Goal: Information Seeking & Learning: Learn about a topic

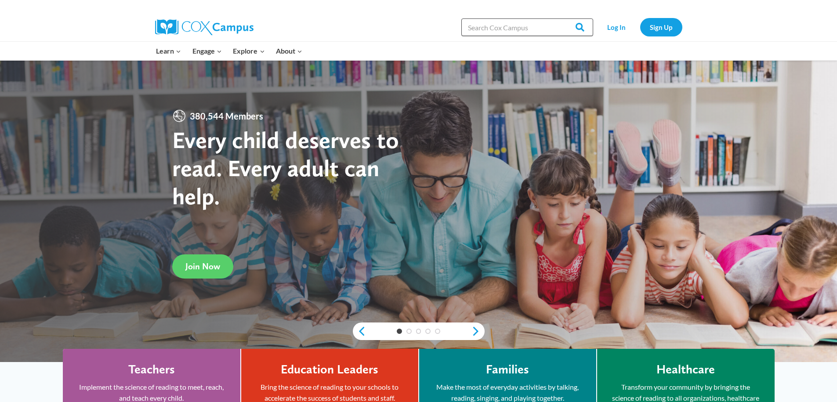
click at [477, 31] on input "Search in [URL][DOMAIN_NAME]" at bounding box center [527, 27] width 132 height 18
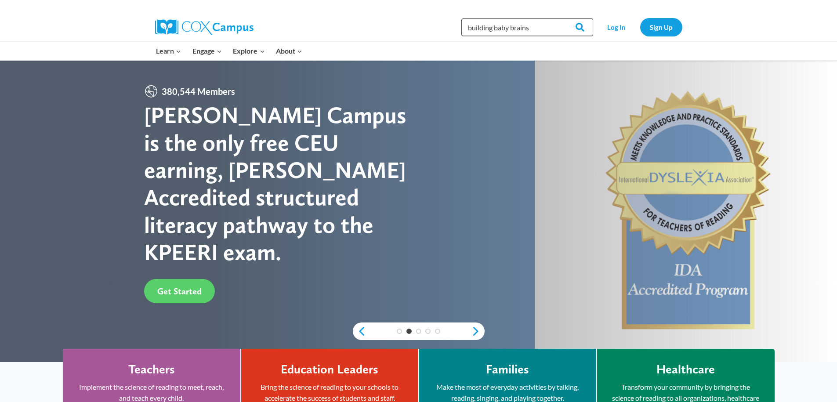
type input "building baby brains"
click at [559, 18] on input "Search" at bounding box center [576, 27] width 34 height 18
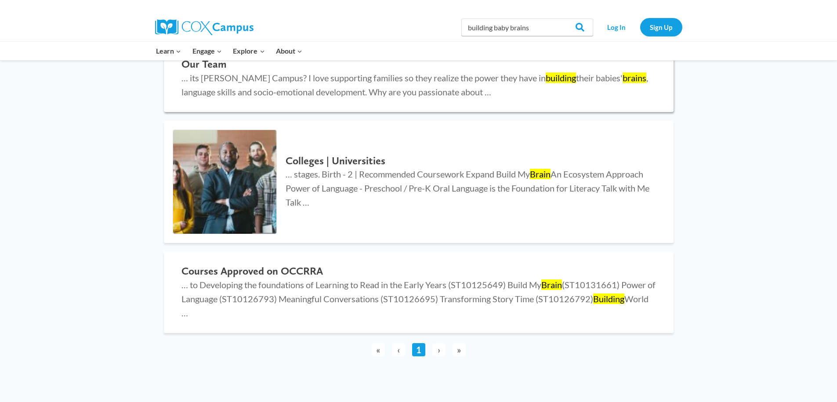
scroll to position [264, 0]
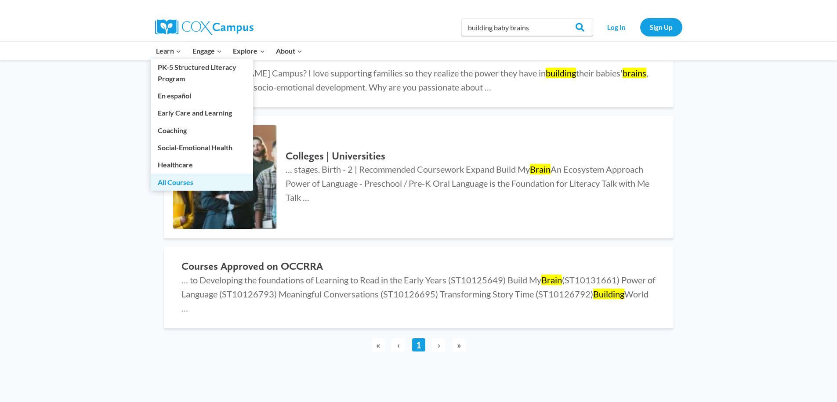
click at [191, 182] on link "All Courses" at bounding box center [202, 182] width 102 height 17
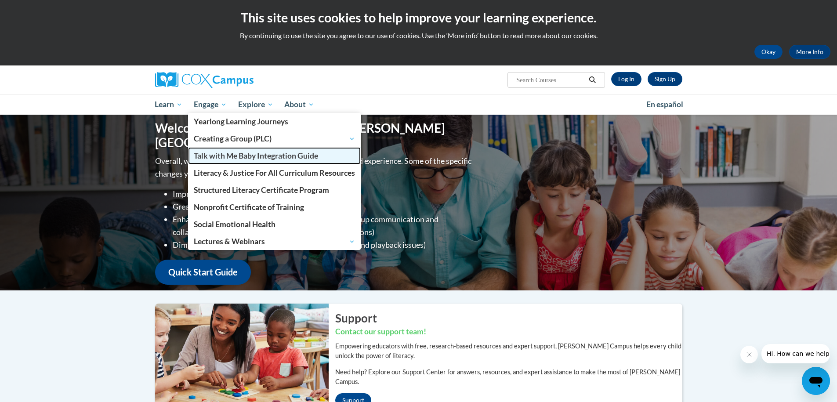
click at [258, 157] on span "Talk with Me Baby Integration Guide" at bounding box center [256, 155] width 124 height 9
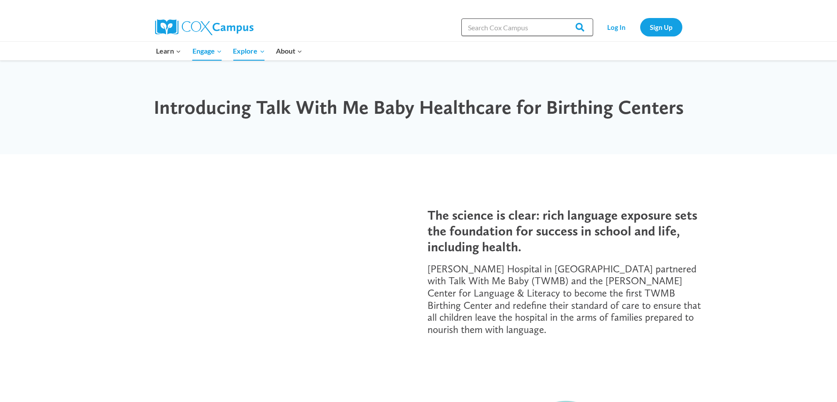
click at [533, 28] on input "Search in [URL][DOMAIN_NAME]" at bounding box center [527, 27] width 132 height 18
click at [500, 25] on input "Search in [URL][DOMAIN_NAME]" at bounding box center [527, 27] width 132 height 18
paste input "Building Babies’ Brains Through Responsive Interactions – Learn how to use ever…"
type input "Building Babies’ Brains Through Responsive Interactions – Learn how to use ever…"
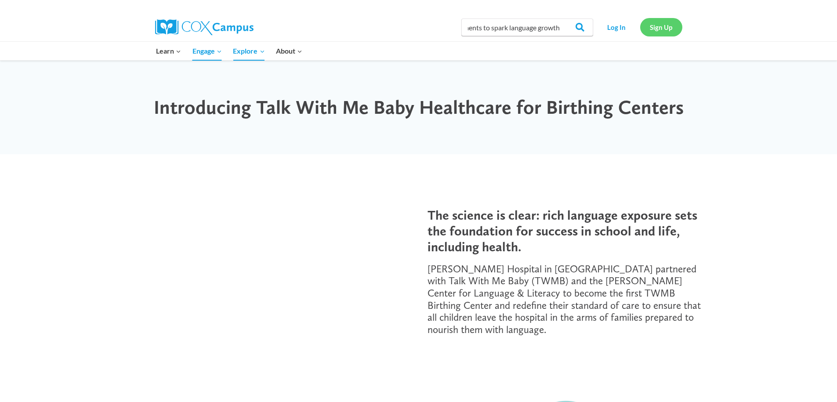
scroll to position [0, 0]
click at [669, 30] on link "Sign Up" at bounding box center [661, 27] width 42 height 18
click at [622, 27] on link "Log In" at bounding box center [617, 27] width 38 height 18
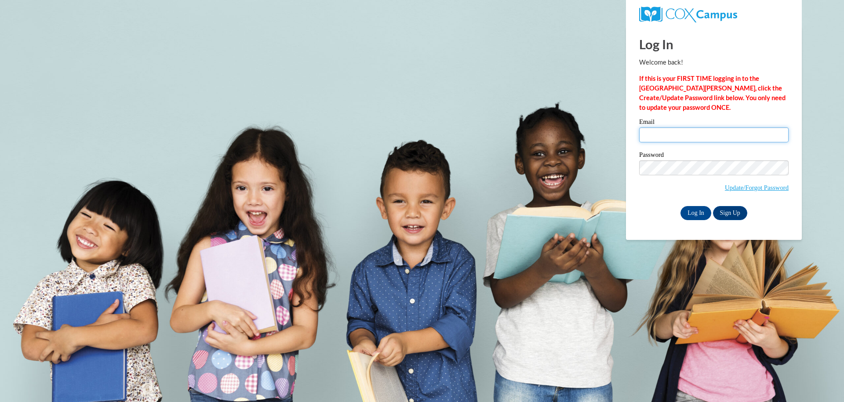
click at [714, 131] on input "Email" at bounding box center [713, 134] width 149 height 15
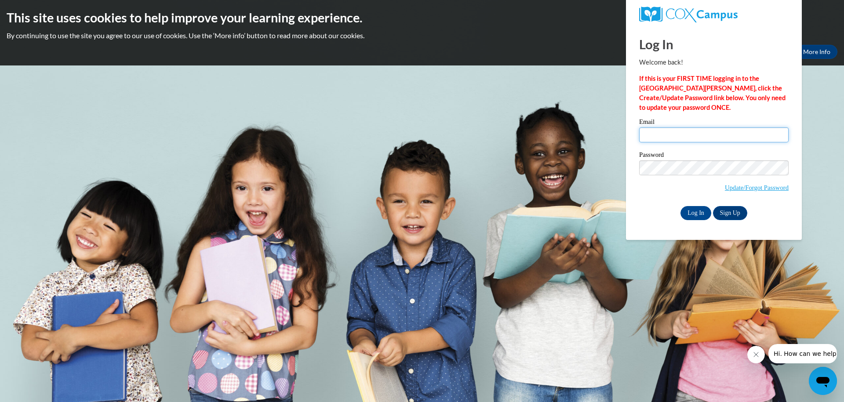
type input "emonica.mcclure@gmail.com"
click at [700, 211] on input "Log In" at bounding box center [695, 213] width 31 height 14
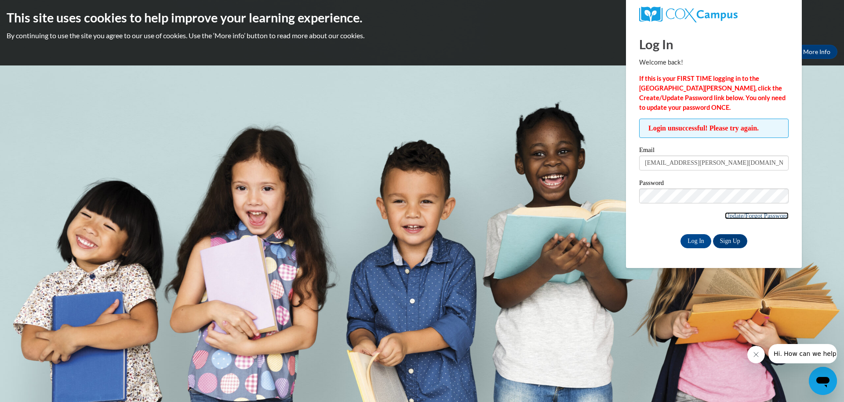
click at [736, 218] on link "Update/Forgot Password" at bounding box center [757, 215] width 64 height 7
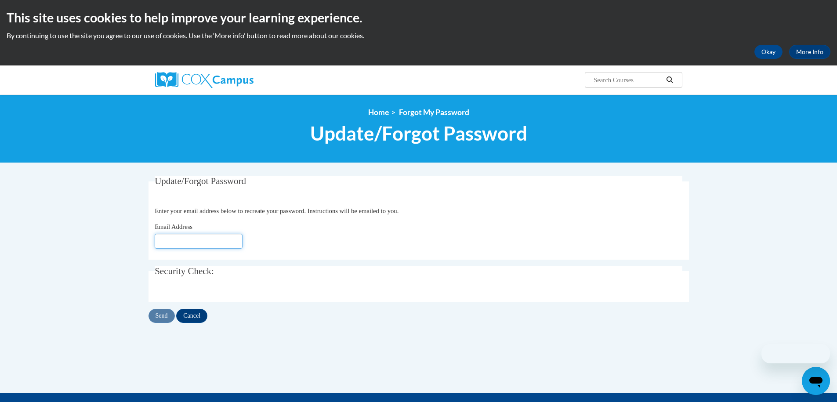
click at [195, 238] on input "Email Address" at bounding box center [199, 241] width 88 height 15
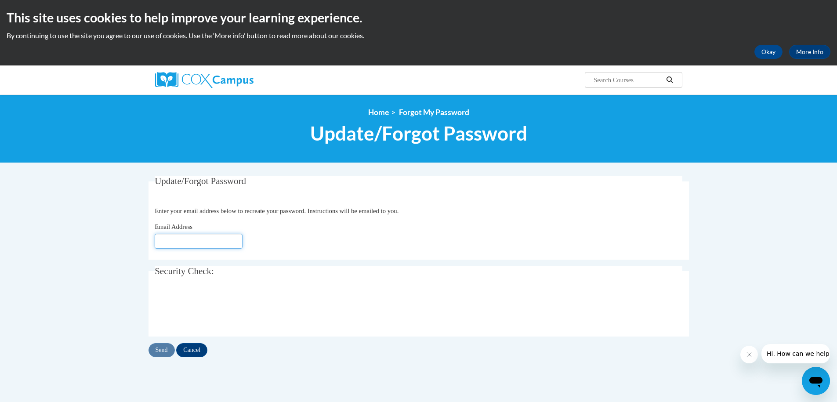
type input "[EMAIL_ADDRESS][DOMAIN_NAME]"
click at [166, 351] on input "Send" at bounding box center [162, 350] width 26 height 14
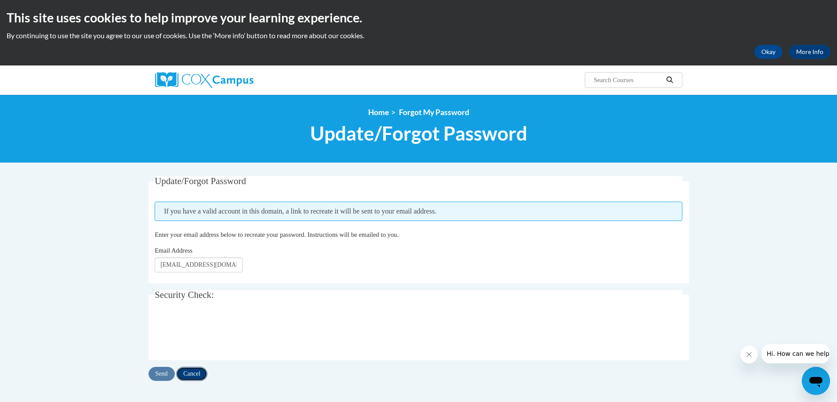
click at [193, 373] on input "Cancel" at bounding box center [191, 374] width 31 height 14
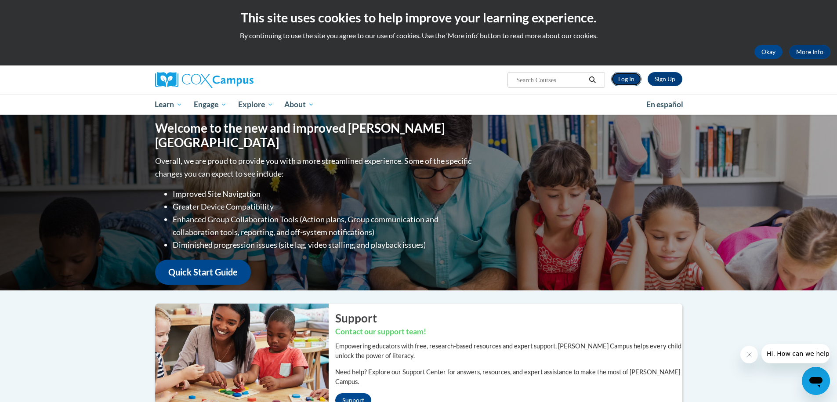
click at [621, 79] on link "Log In" at bounding box center [626, 79] width 30 height 14
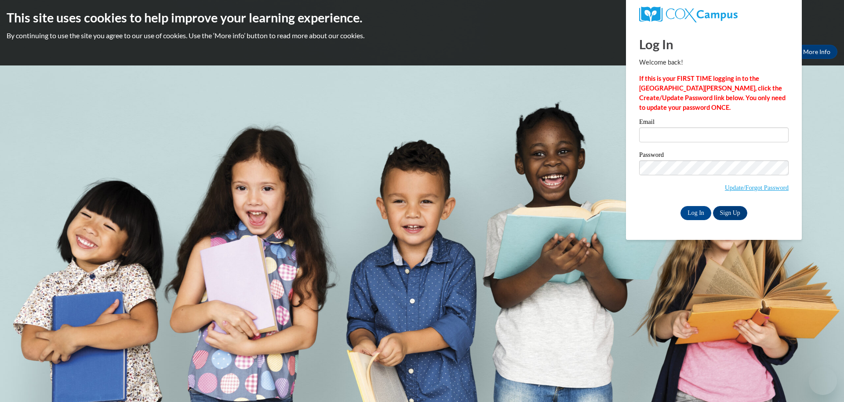
click at [664, 134] on input "Email" at bounding box center [713, 134] width 149 height 15
type input "[EMAIL_ADDRESS][PERSON_NAME][DOMAIN_NAME]"
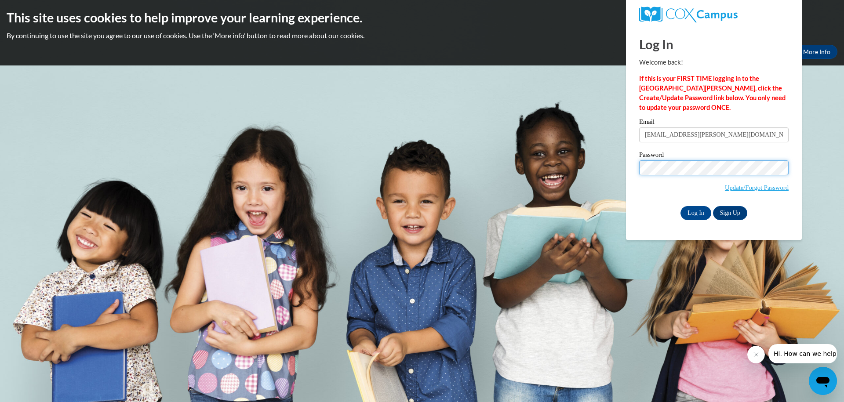
click at [596, 160] on body "This site uses cookies to help improve your learning experience. By continuing …" at bounding box center [422, 201] width 844 height 402
click at [652, 194] on span "Update/Forgot Password" at bounding box center [713, 178] width 149 height 36
click at [691, 210] on input "Log In" at bounding box center [695, 213] width 31 height 14
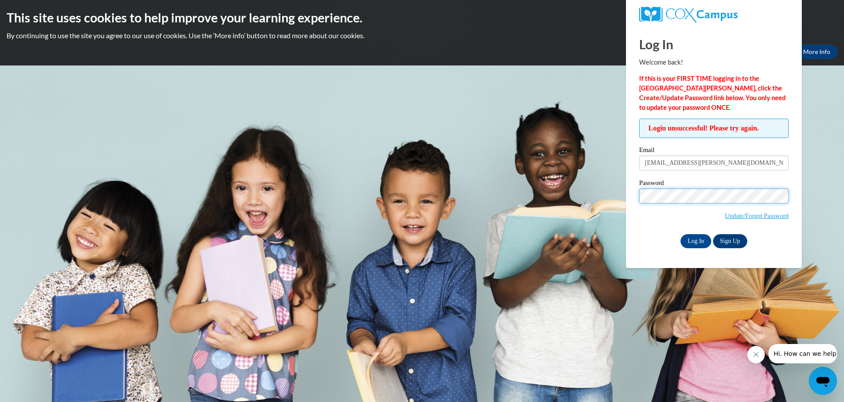
click at [680, 234] on input "Log In" at bounding box center [695, 241] width 31 height 14
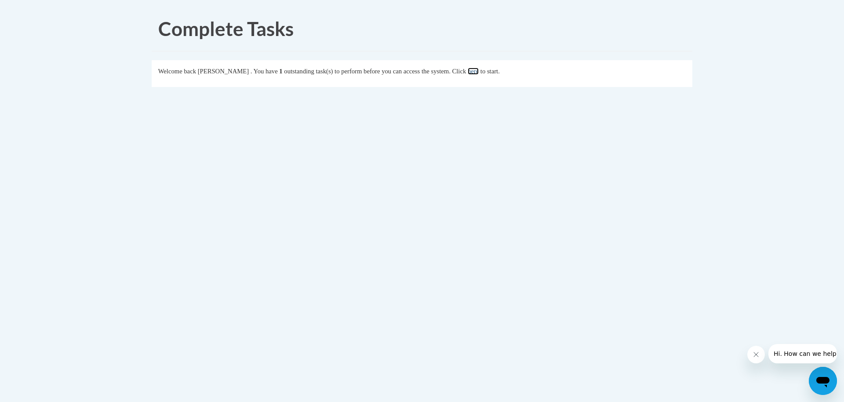
click at [478, 72] on link "here" at bounding box center [473, 71] width 11 height 7
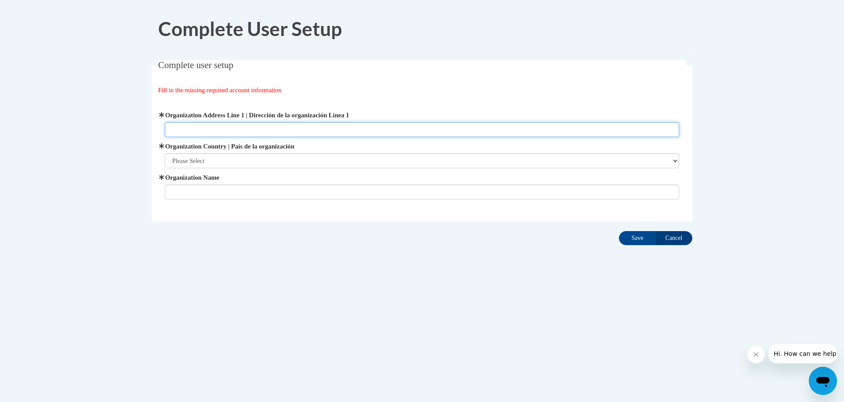
click at [234, 128] on input "Organization Address Line 1 | Dirección de la organización Línea 1" at bounding box center [422, 129] width 515 height 15
type input "1455 Pleasant Hill Rd"
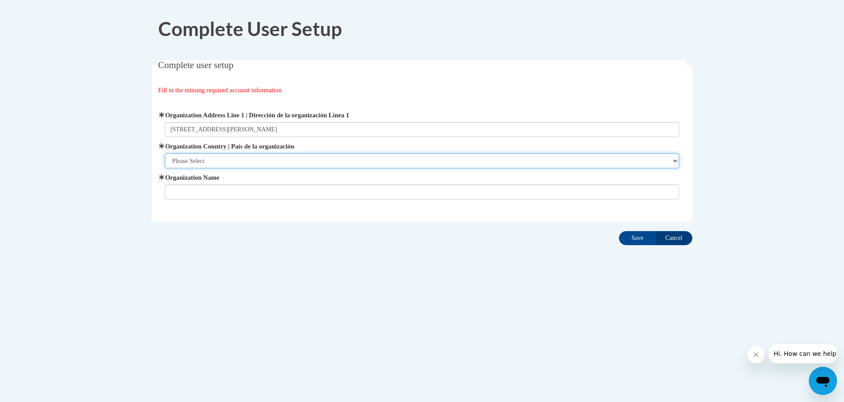
select select "ad49bcad-a171-4b2e-b99c-48b446064914"
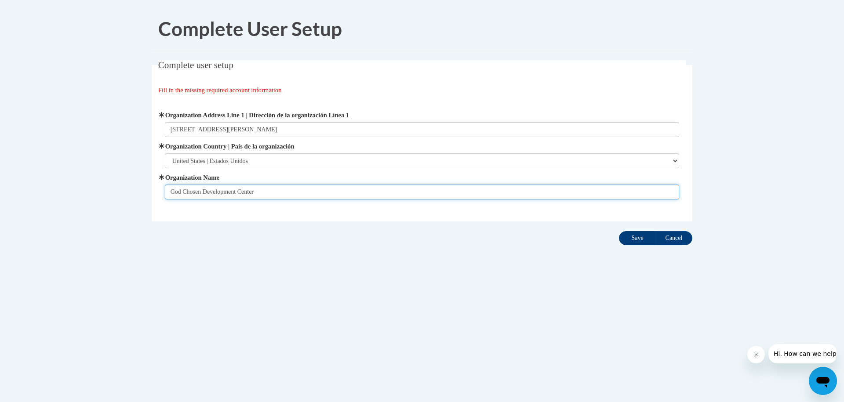
type input "God Chosen Development Center"
click at [643, 237] on input "Save" at bounding box center [637, 238] width 37 height 14
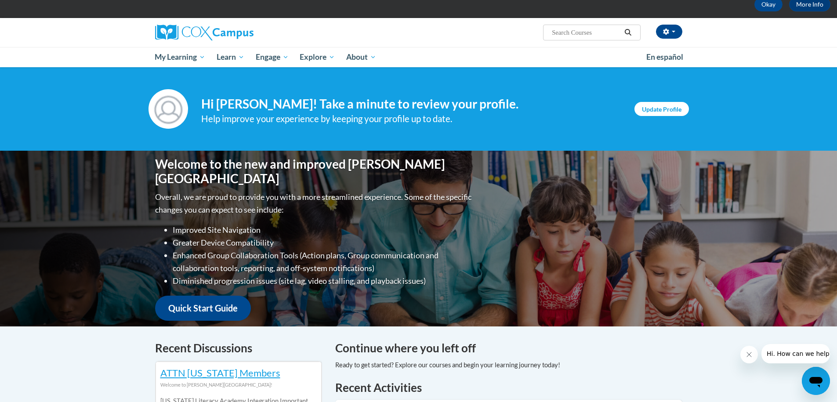
scroll to position [44, 0]
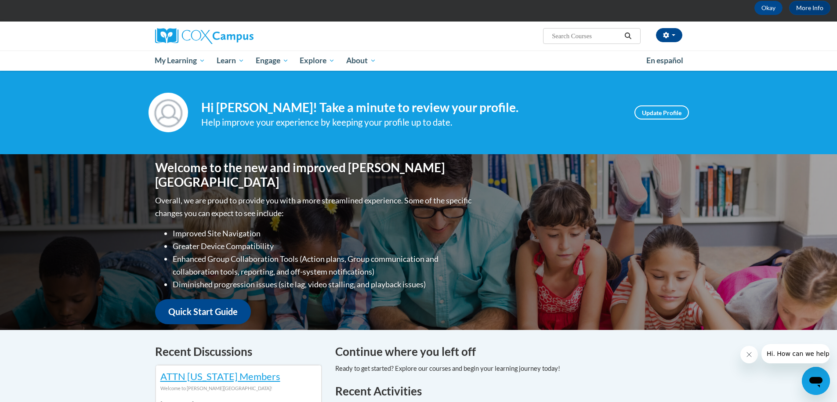
paste input "Building Babies’ Brains Through Responsive Interactions – Learn how to use ever…"
type input "Building Babies’ Brains Through Responsive Interactions – Learn how to use ever…"
click at [627, 38] on icon "Search" at bounding box center [628, 36] width 7 height 7
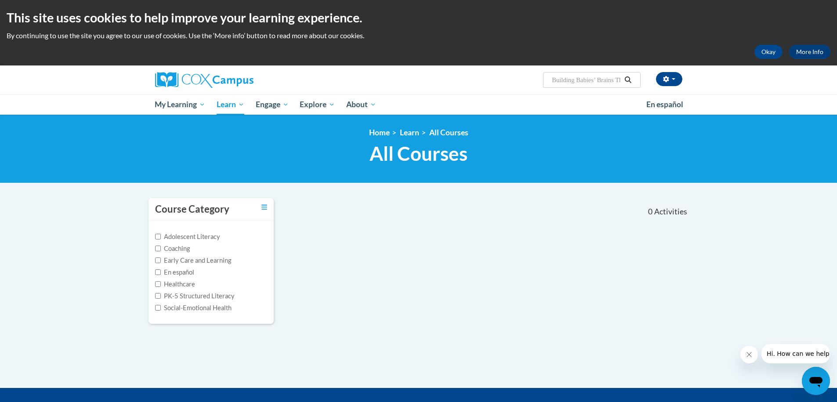
click at [599, 78] on span "Search Search... Building Babies’ Brains Through Responsive Interactions – Lear…" at bounding box center [591, 80] width 97 height 16
drag, startPoint x: 552, startPoint y: 81, endPoint x: 710, endPoint y: 78, distance: 157.3
click at [711, 83] on div "[PERSON_NAME] ([GEOGRAPHIC_DATA]/New_York UTC-04:00) My Profile Inbox My Transc…" at bounding box center [418, 89] width 837 height 49
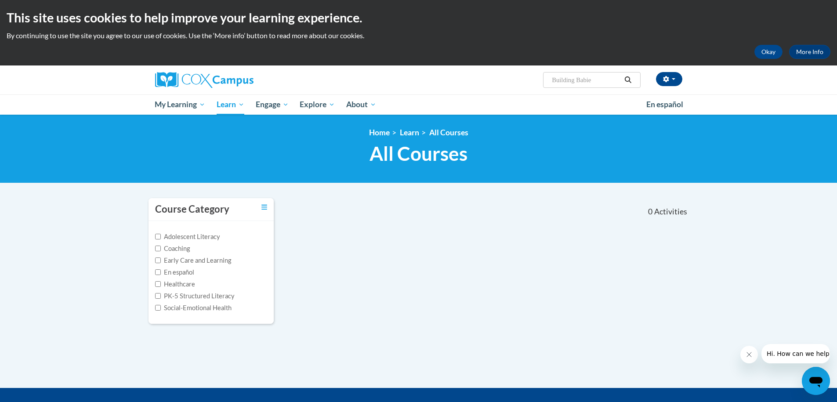
type input "Building Babies"
click at [154, 239] on div "Adolescent Literacy Coaching Early Care and Learning En español Healthcare PK-5…" at bounding box center [211, 272] width 125 height 103
click at [157, 242] on div "Adolescent Literacy Coaching Early Care and Learning En español Healthcare PK-5…" at bounding box center [211, 272] width 112 height 81
click at [161, 243] on div "Adolescent Literacy Coaching Early Care and Learning En español Healthcare PK-5…" at bounding box center [211, 272] width 112 height 81
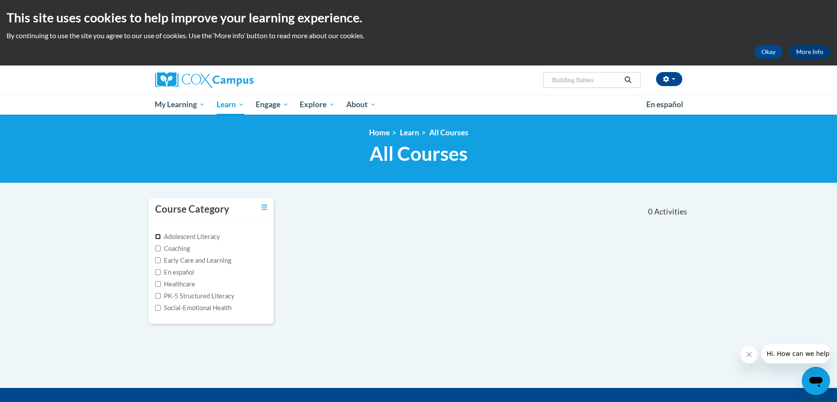
click at [156, 236] on input "Adolescent Literacy" at bounding box center [158, 237] width 6 height 6
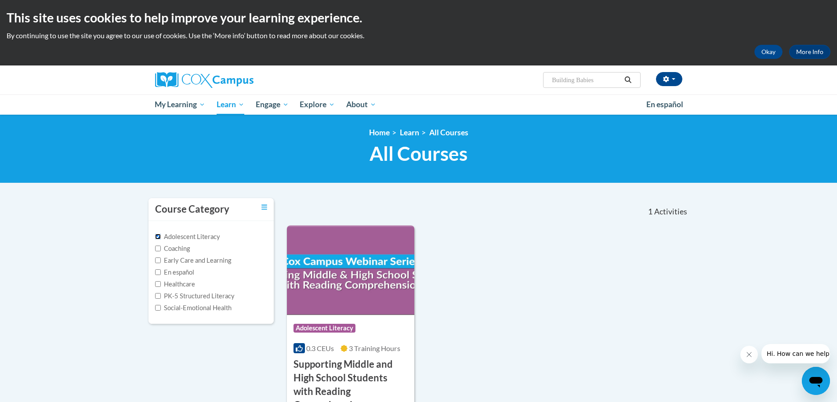
drag, startPoint x: 156, startPoint y: 235, endPoint x: 165, endPoint y: 255, distance: 22.0
click at [156, 235] on input "Adolescent Literacy" at bounding box center [158, 237] width 6 height 6
checkbox input "false"
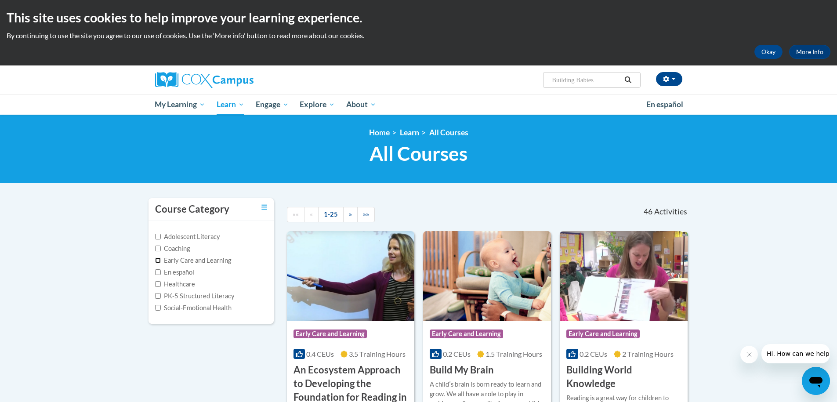
click at [158, 261] on input "Early Care and Learning" at bounding box center [158, 260] width 6 height 6
checkbox input "true"
